Goal: Transaction & Acquisition: Purchase product/service

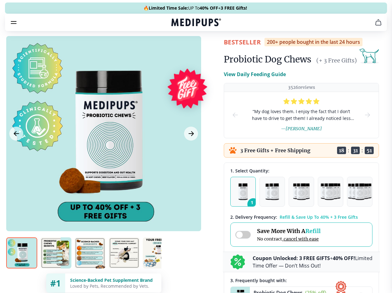
click at [178, 50] on span "Supplements" at bounding box center [193, 53] width 31 height 6
click at [210, 49] on icon "button" at bounding box center [213, 52] width 7 height 7
click at [375, 26] on icon "cart" at bounding box center [378, 22] width 7 height 7
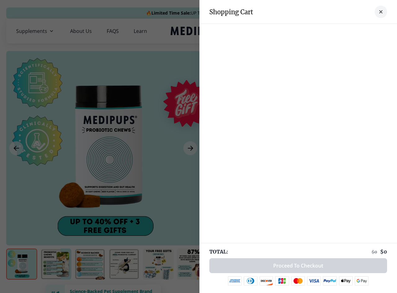
click at [302, 31] on div at bounding box center [198, 146] width 397 height 293
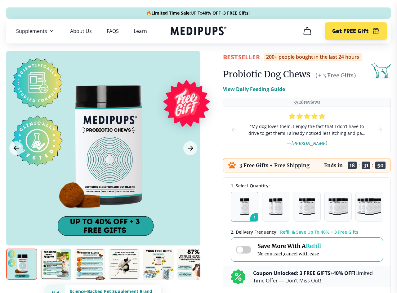
click at [373, 31] on icon "button" at bounding box center [376, 32] width 6 height 4
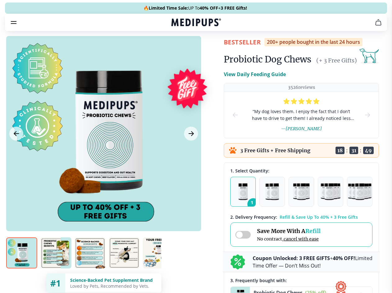
click at [103, 148] on div at bounding box center [103, 133] width 195 height 195
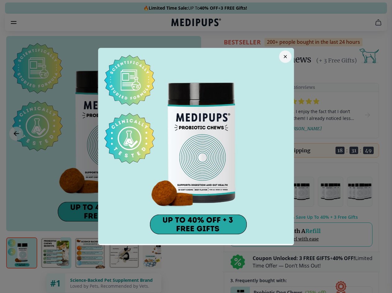
click at [16, 148] on div at bounding box center [196, 146] width 392 height 293
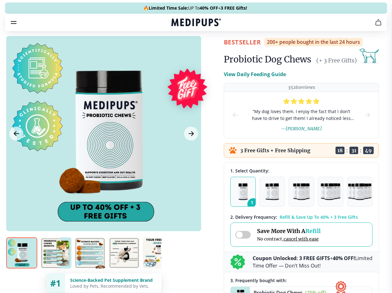
click at [190, 148] on div at bounding box center [196, 146] width 392 height 293
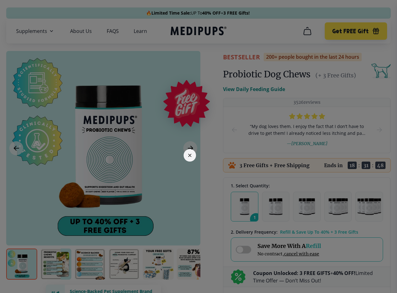
click at [22, 264] on div at bounding box center [198, 146] width 397 height 293
